Goal: Transaction & Acquisition: Purchase product/service

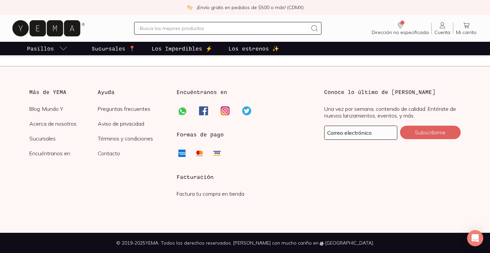
scroll to position [137, 0]
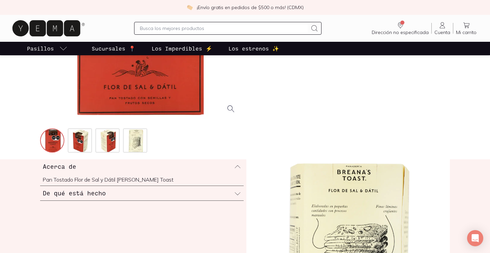
scroll to position [158, 0]
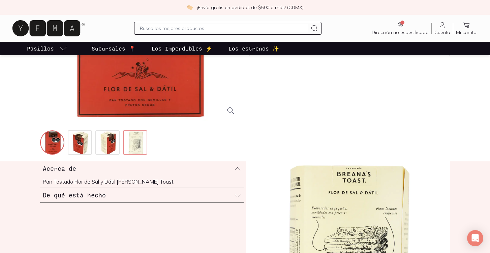
click at [143, 149] on img at bounding box center [136, 143] width 24 height 24
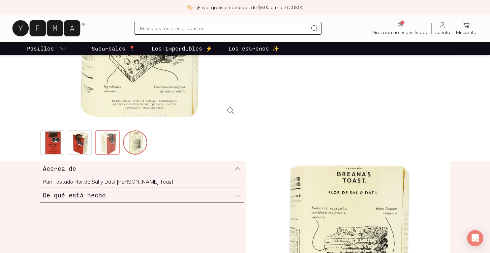
click at [105, 149] on img at bounding box center [108, 143] width 24 height 24
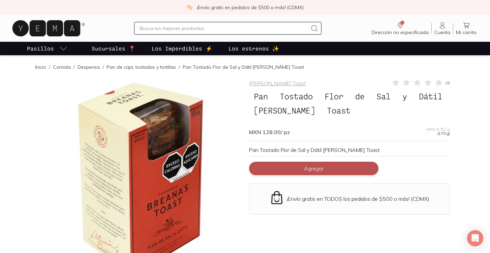
scroll to position [0, 0]
click at [301, 171] on button "Agregar" at bounding box center [313, 168] width 129 height 13
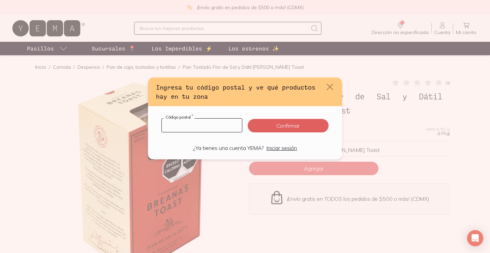
click at [231, 129] on input "default" at bounding box center [202, 125] width 80 height 13
type input "44520"
click at [288, 125] on button "Confirmar" at bounding box center [288, 125] width 81 height 13
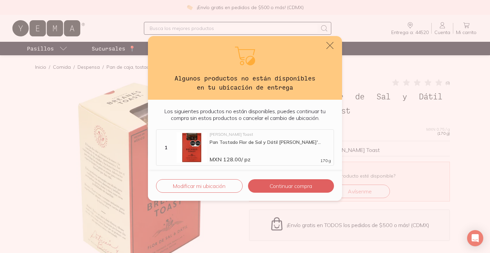
click at [329, 44] on icon "default" at bounding box center [329, 45] width 9 height 9
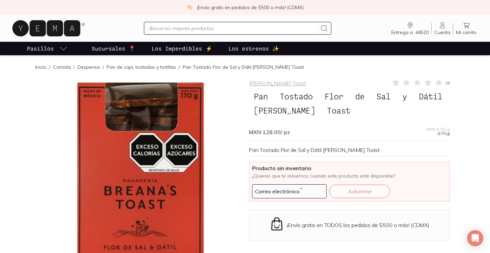
click at [267, 132] on div "MXN 128.00 / pz MXN 0.75 / g (170 g)" at bounding box center [349, 129] width 201 height 12
click at [267, 132] on span "MXN 128.00 / pz" at bounding box center [269, 132] width 41 height 7
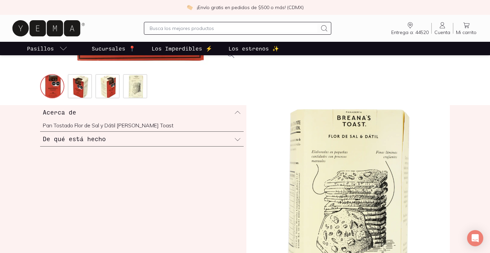
scroll to position [215, 0]
click at [88, 84] on img at bounding box center [80, 86] width 24 height 24
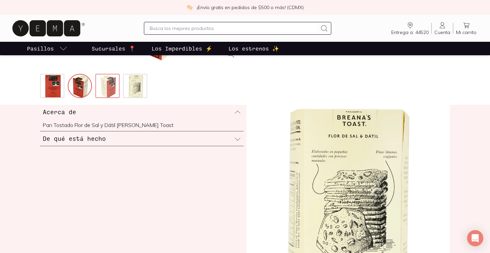
click at [105, 84] on img at bounding box center [108, 86] width 24 height 24
click at [137, 81] on img at bounding box center [136, 86] width 24 height 24
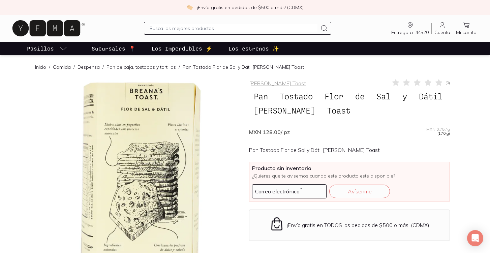
scroll to position [0, 0]
click at [264, 130] on span "MXN 128.00 / pz" at bounding box center [269, 132] width 41 height 7
click at [164, 138] on div at bounding box center [140, 179] width 201 height 201
click at [314, 110] on span "[PERSON_NAME]" at bounding box center [284, 110] width 71 height 13
click at [289, 131] on span "MXN 128.00 / pz" at bounding box center [269, 132] width 41 height 7
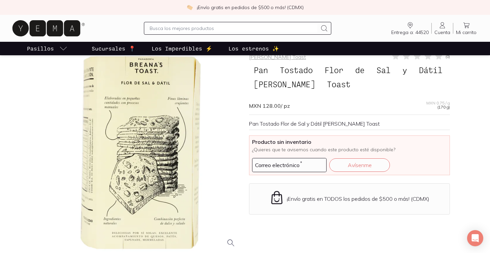
scroll to position [36, 0]
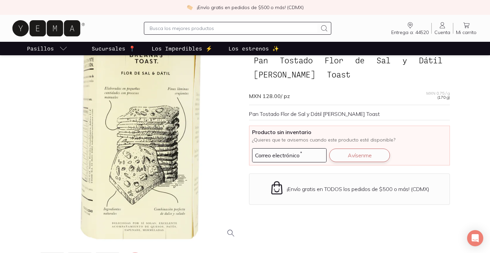
click at [364, 155] on button "Avísenme" at bounding box center [359, 155] width 61 height 13
click at [300, 162] on div "Correo electrónico *" at bounding box center [289, 155] width 74 height 14
click at [378, 111] on div "Pan Tostado Flor de Sal y Dátil [PERSON_NAME] Toast" at bounding box center [349, 114] width 201 height 7
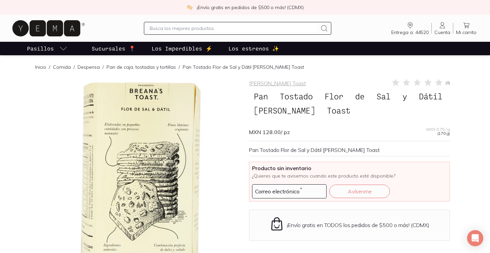
scroll to position [0, 0]
click at [467, 28] on icon at bounding box center [466, 25] width 8 height 8
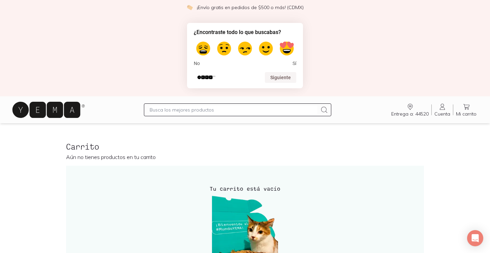
click at [226, 113] on input "text" at bounding box center [234, 110] width 168 height 8
type input "breanas toast"
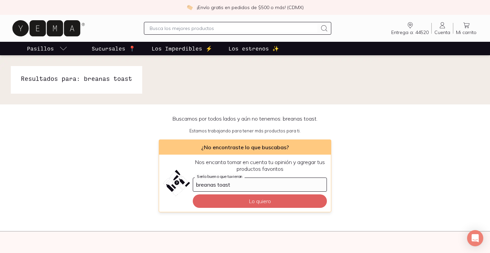
click at [412, 31] on span "Entrega a: 44520" at bounding box center [409, 32] width 37 height 6
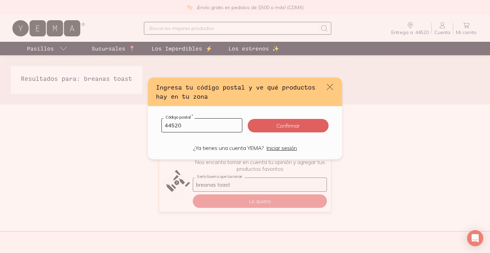
click at [213, 121] on input "44520" at bounding box center [202, 125] width 80 height 13
click at [213, 123] on input "44520" at bounding box center [202, 125] width 80 height 13
type input "07800"
click at [288, 125] on button "Confirmar" at bounding box center [288, 125] width 81 height 13
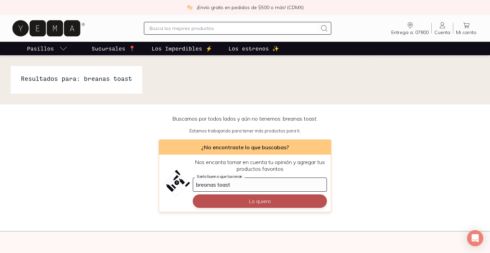
click at [252, 204] on button "Lo quiero" at bounding box center [260, 200] width 134 height 13
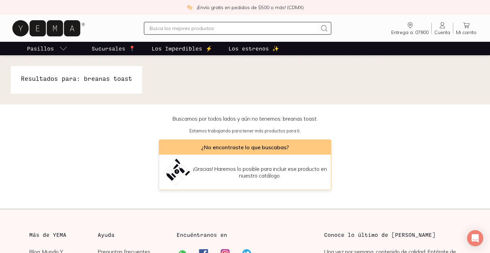
click at [183, 30] on input "text" at bounding box center [234, 28] width 168 height 8
click at [39, 23] on icon at bounding box center [46, 28] width 68 height 16
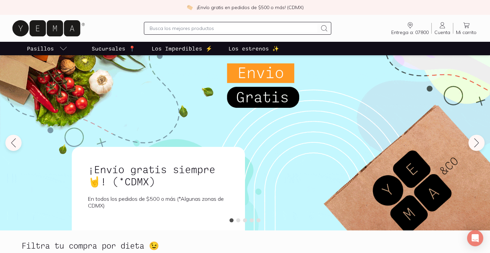
click at [235, 25] on input "text" at bounding box center [234, 28] width 168 height 8
type input "breanas toast"
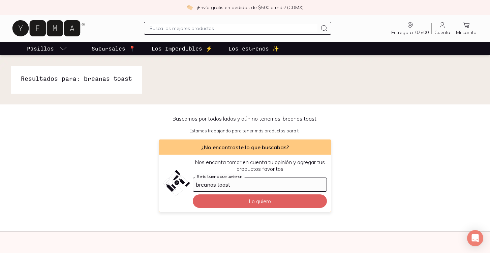
click at [184, 24] on div at bounding box center [237, 28] width 187 height 13
click at [182, 26] on input "text" at bounding box center [234, 28] width 168 height 8
type input "breanas"
click at [409, 22] on icon "Entrega a: 07800" at bounding box center [410, 25] width 8 height 8
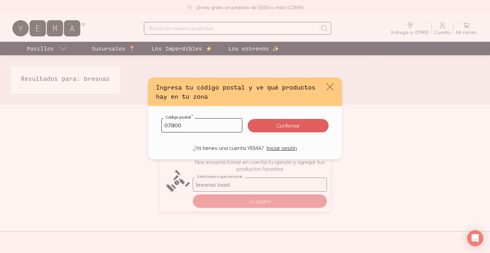
click at [331, 85] on icon "default" at bounding box center [329, 86] width 9 height 9
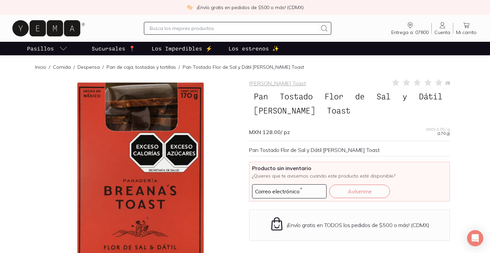
click at [206, 27] on input "text" at bounding box center [234, 28] width 168 height 8
click at [312, 192] on input at bounding box center [289, 191] width 74 height 13
click at [240, 137] on div at bounding box center [140, 179] width 201 height 201
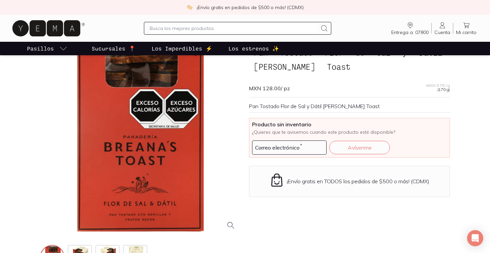
scroll to position [54, 0]
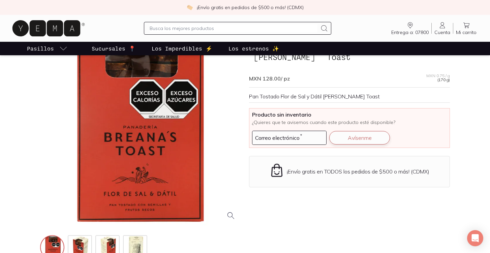
click at [346, 136] on button "Avísenme" at bounding box center [359, 137] width 61 height 13
click at [221, 102] on div at bounding box center [140, 125] width 201 height 201
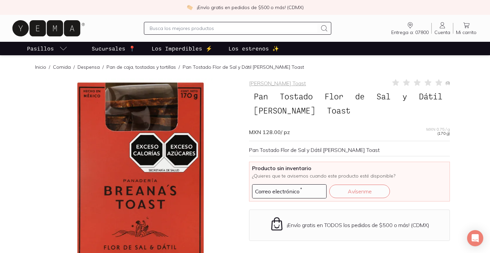
scroll to position [0, 0]
